Goal: Task Accomplishment & Management: Use online tool/utility

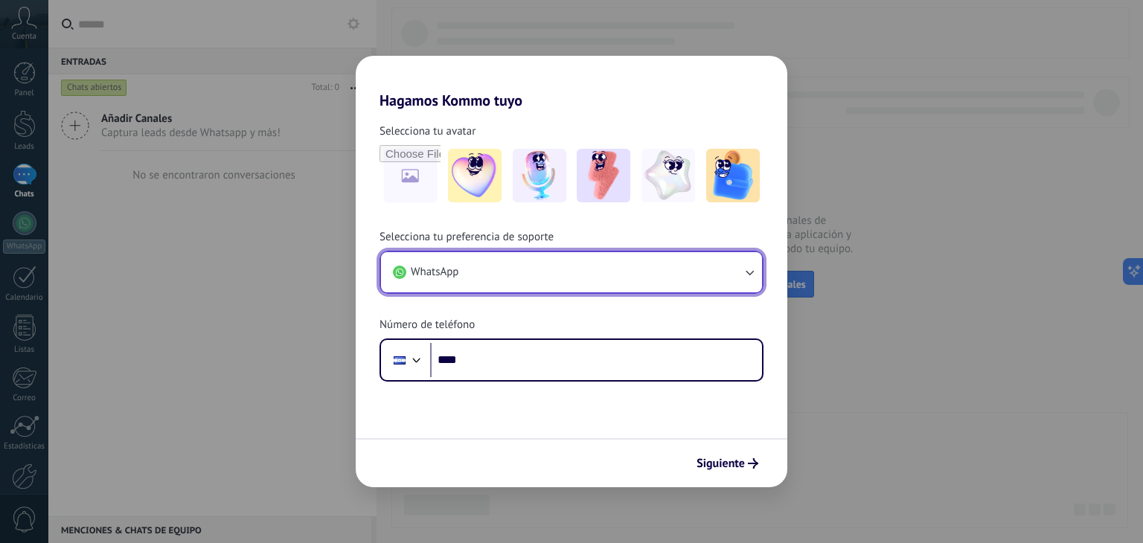
click at [518, 281] on button "WhatsApp" at bounding box center [571, 272] width 381 height 40
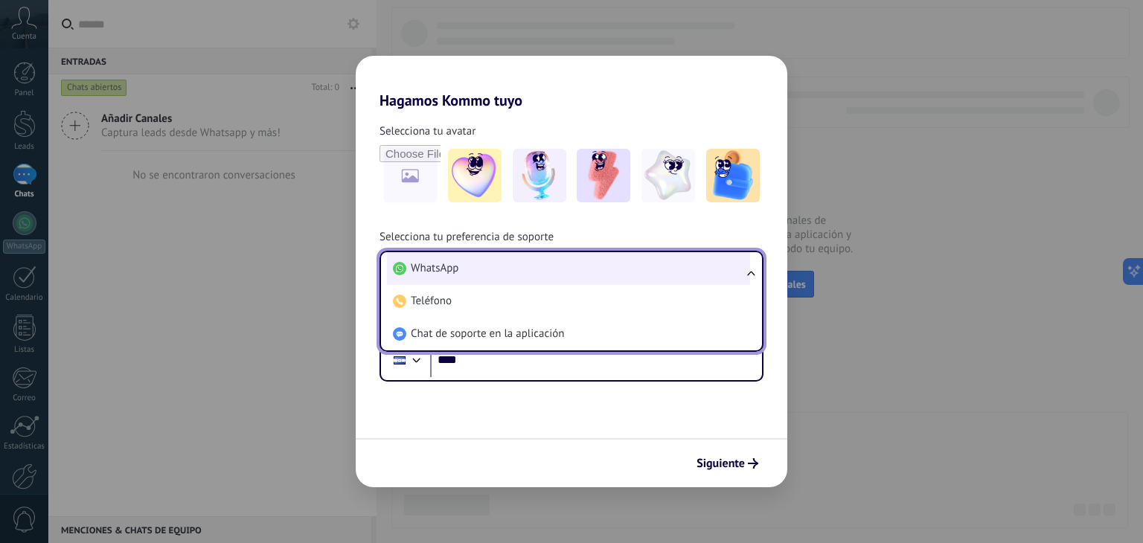
click at [516, 254] on li "WhatsApp" at bounding box center [568, 268] width 363 height 33
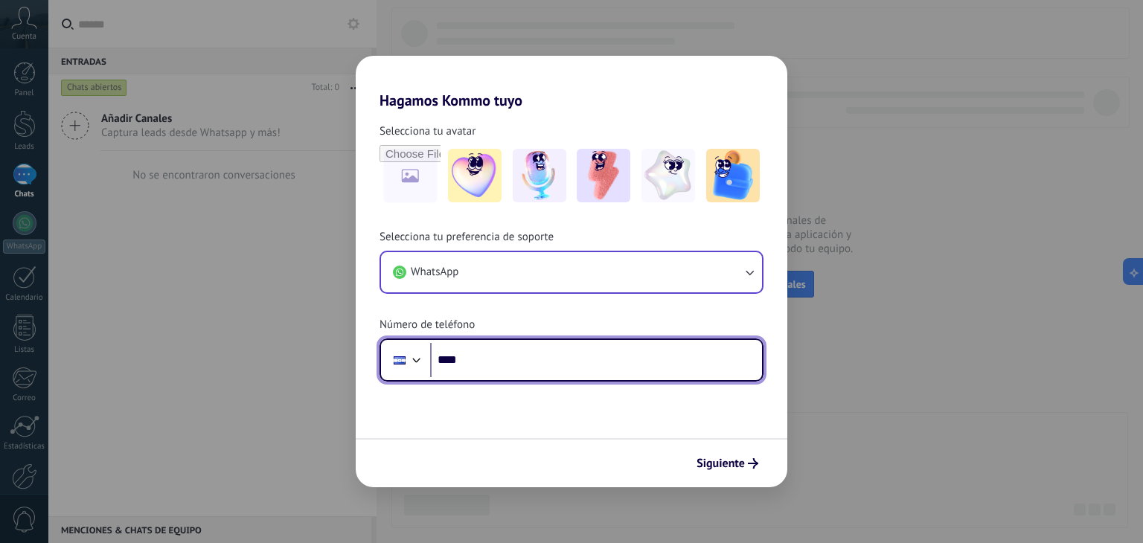
click at [518, 356] on input "****" at bounding box center [596, 360] width 332 height 34
type input "**********"
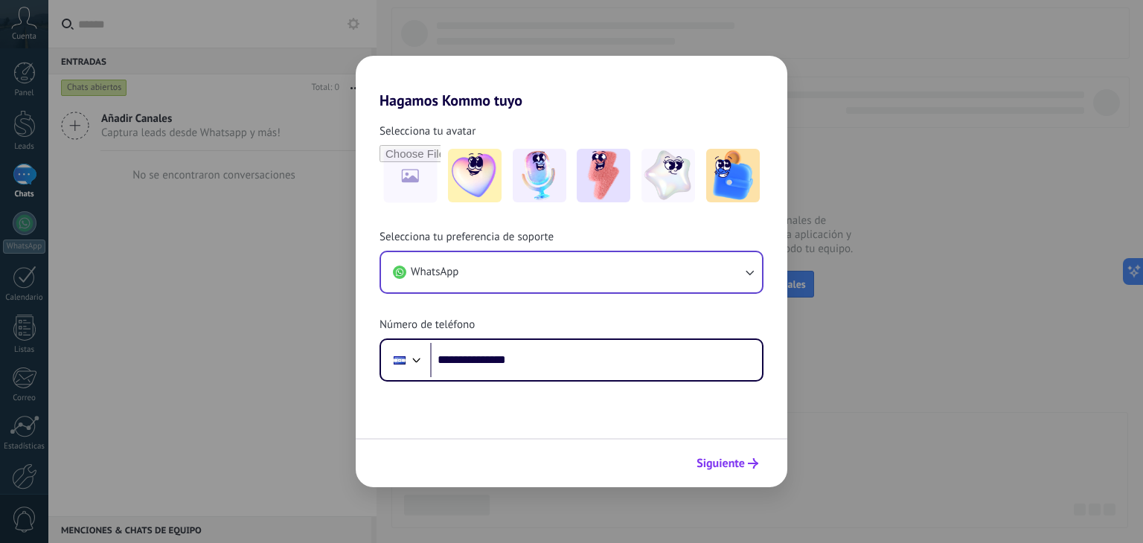
click at [755, 465] on use "submit" at bounding box center [753, 463] width 10 height 10
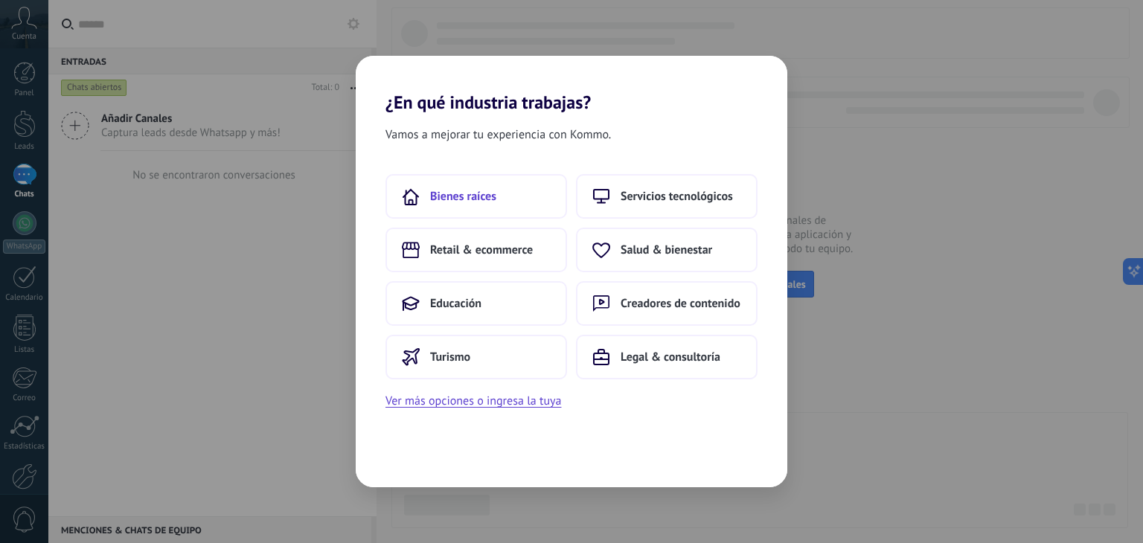
click at [459, 196] on span "Bienes raíces" at bounding box center [463, 196] width 66 height 15
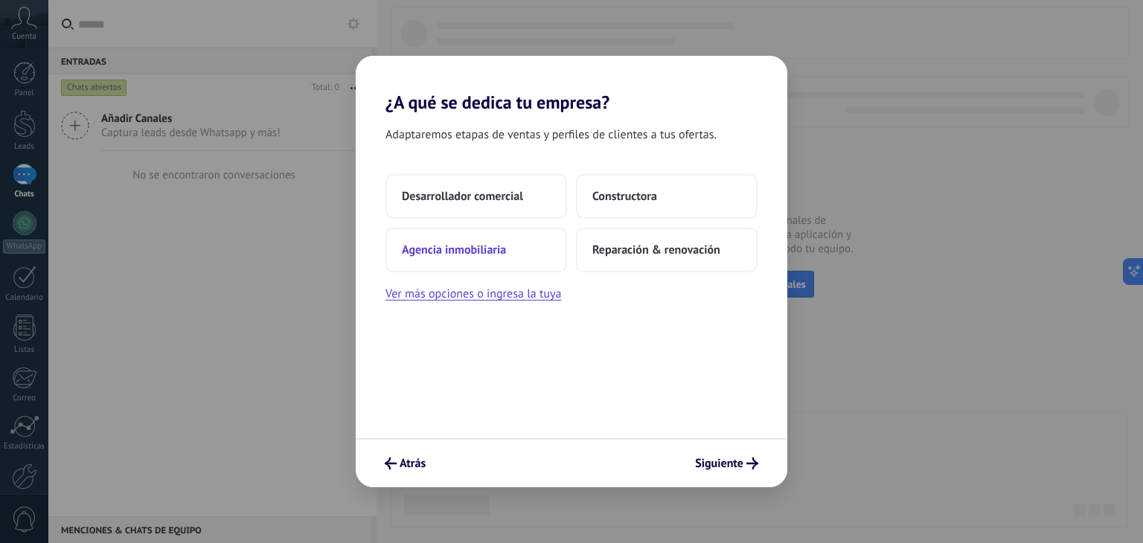
click at [485, 253] on span "Agencia inmobiliaria" at bounding box center [454, 250] width 104 height 15
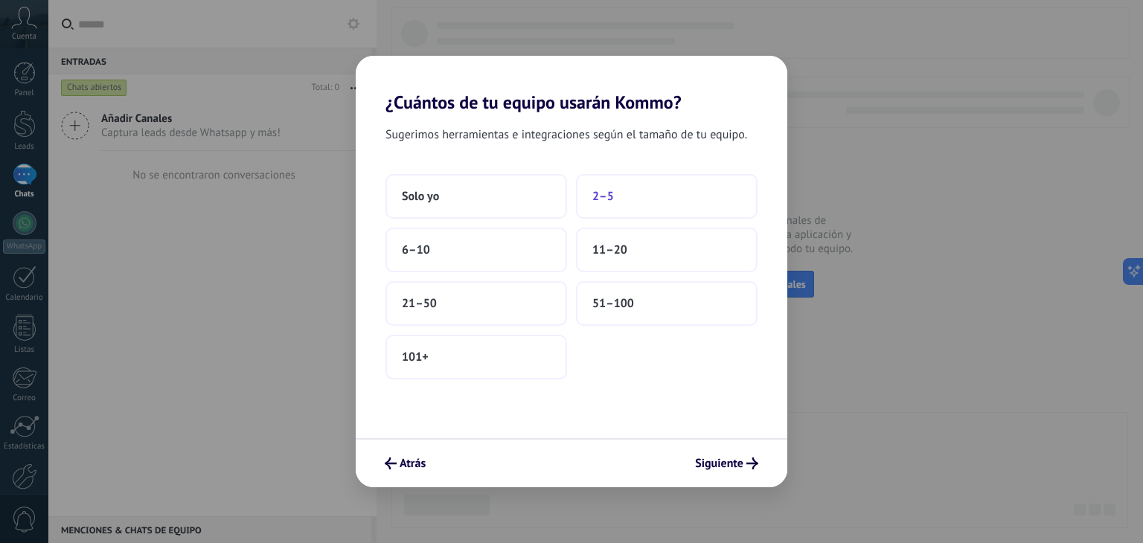
click at [624, 199] on button "2–5" at bounding box center [667, 196] width 182 height 45
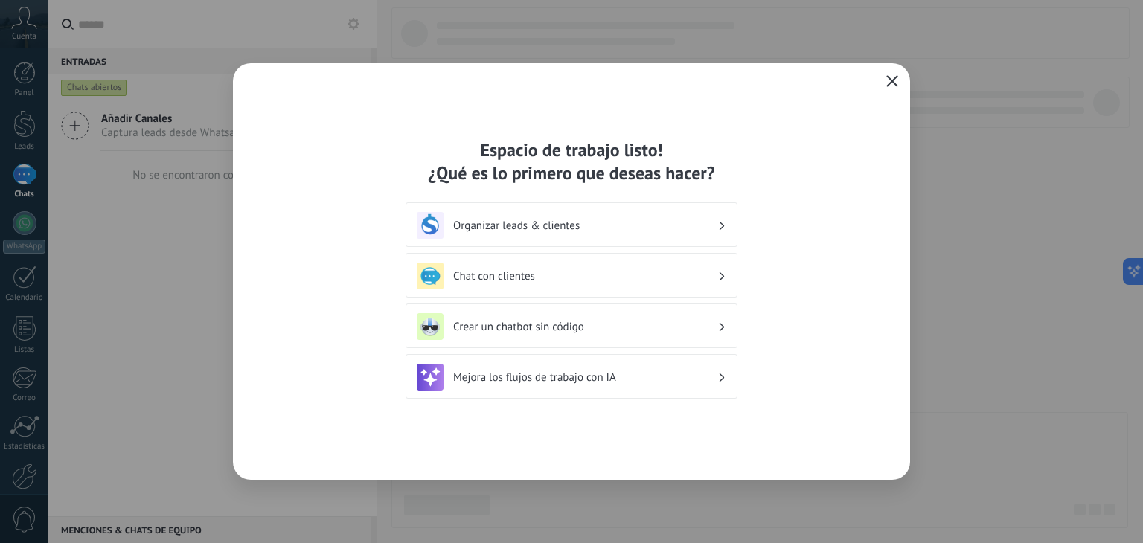
click at [709, 337] on div "Crear un chatbot sin código" at bounding box center [572, 326] width 310 height 27
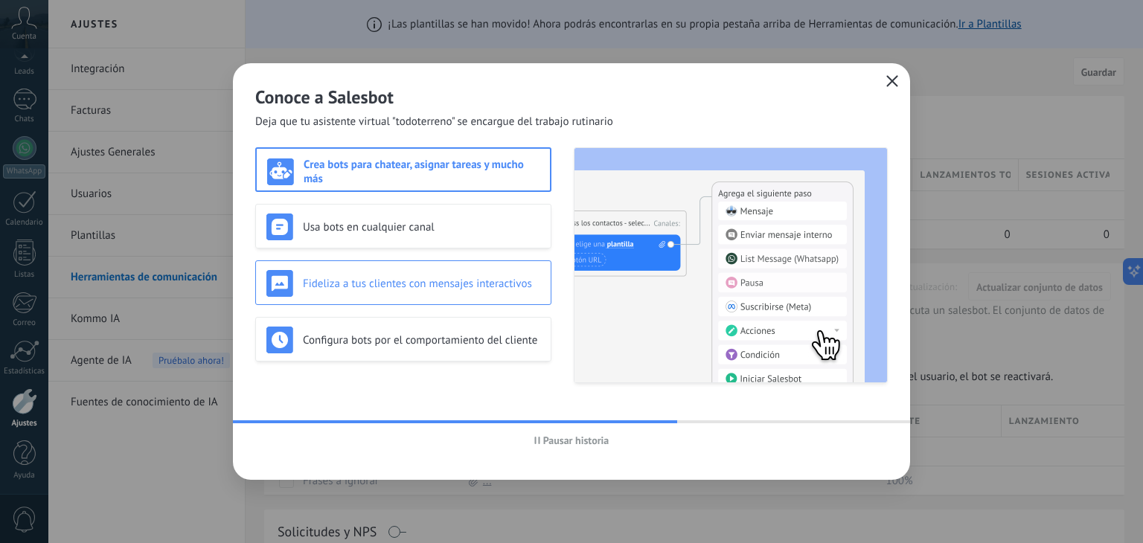
click at [422, 282] on h3 "Fideliza a tus clientes con mensajes interactivos" at bounding box center [421, 284] width 237 height 14
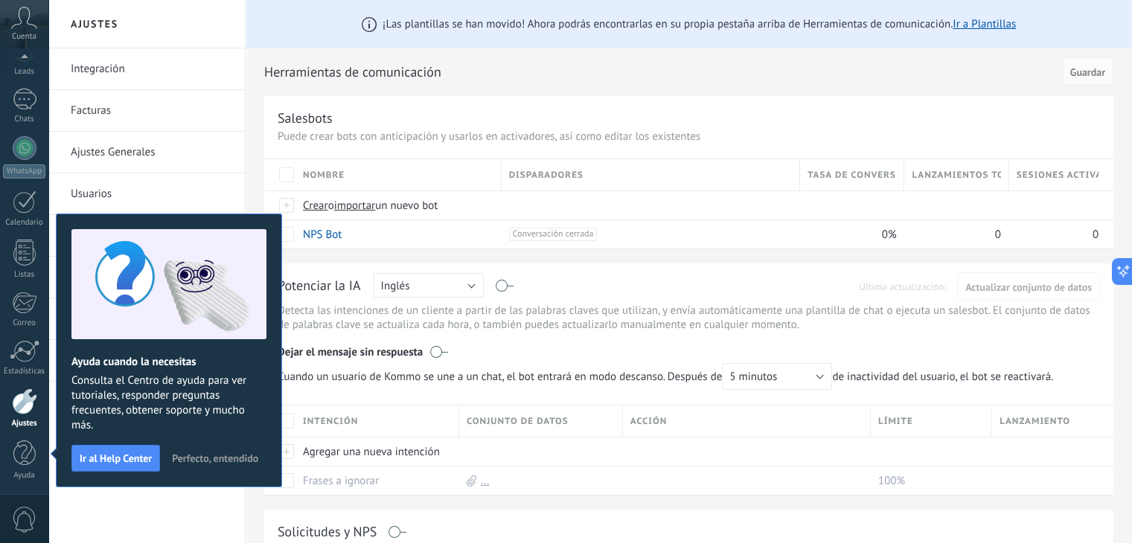
click at [241, 453] on span "Perfecto, entendido" at bounding box center [215, 458] width 86 height 10
